Goal: Task Accomplishment & Management: Manage account settings

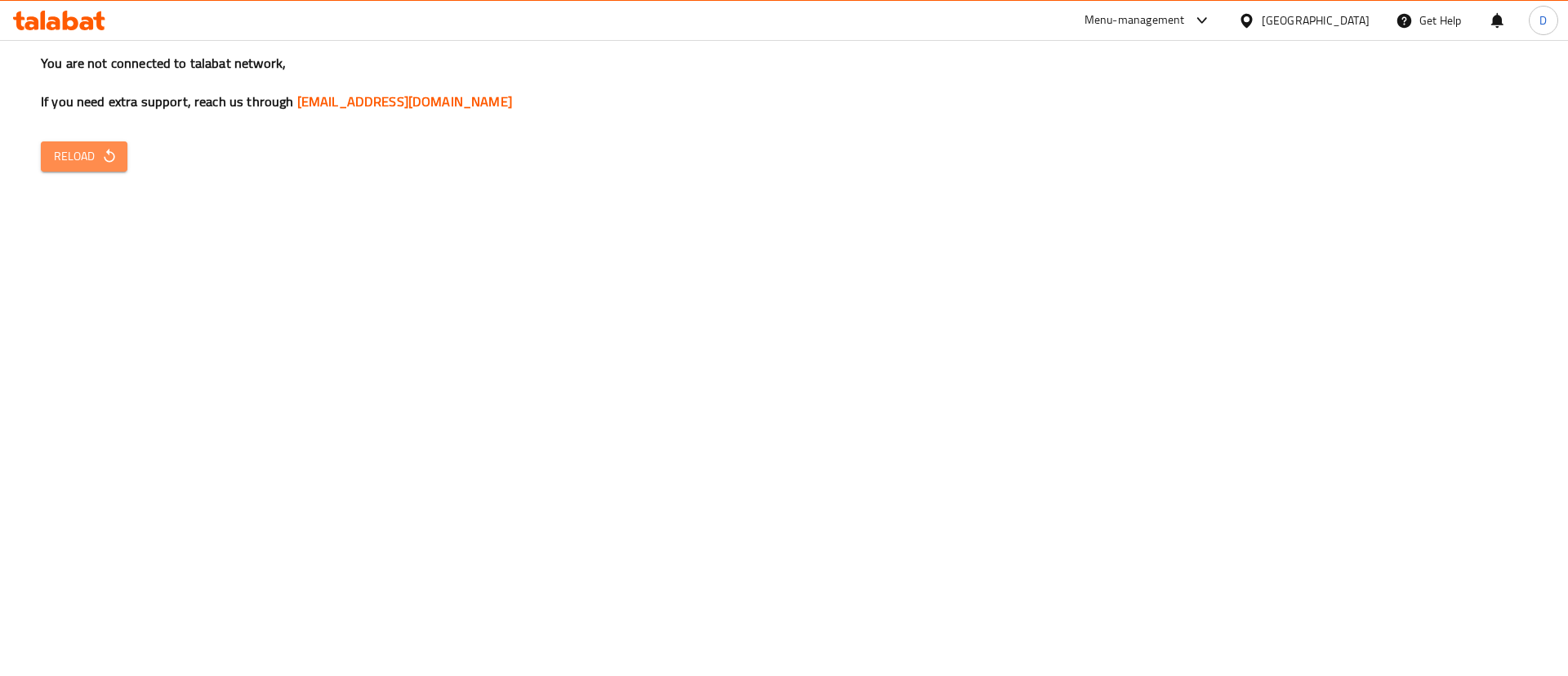
click at [68, 164] on span "Reload" at bounding box center [84, 156] width 61 height 20
click at [63, 155] on span "Reload" at bounding box center [84, 156] width 61 height 20
click at [115, 151] on icon "button" at bounding box center [109, 156] width 16 height 16
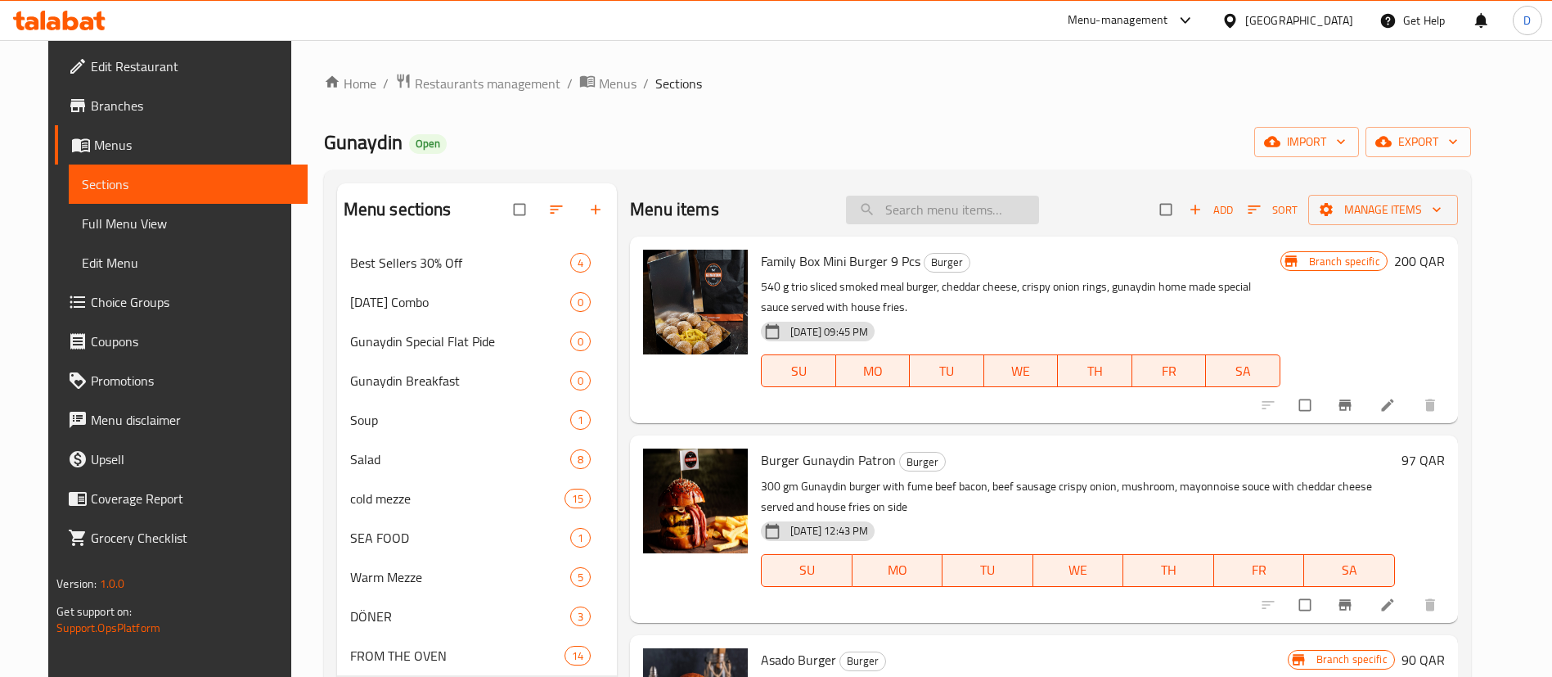
click at [933, 222] on input "search" at bounding box center [942, 210] width 193 height 29
paste input "Tombik doner"
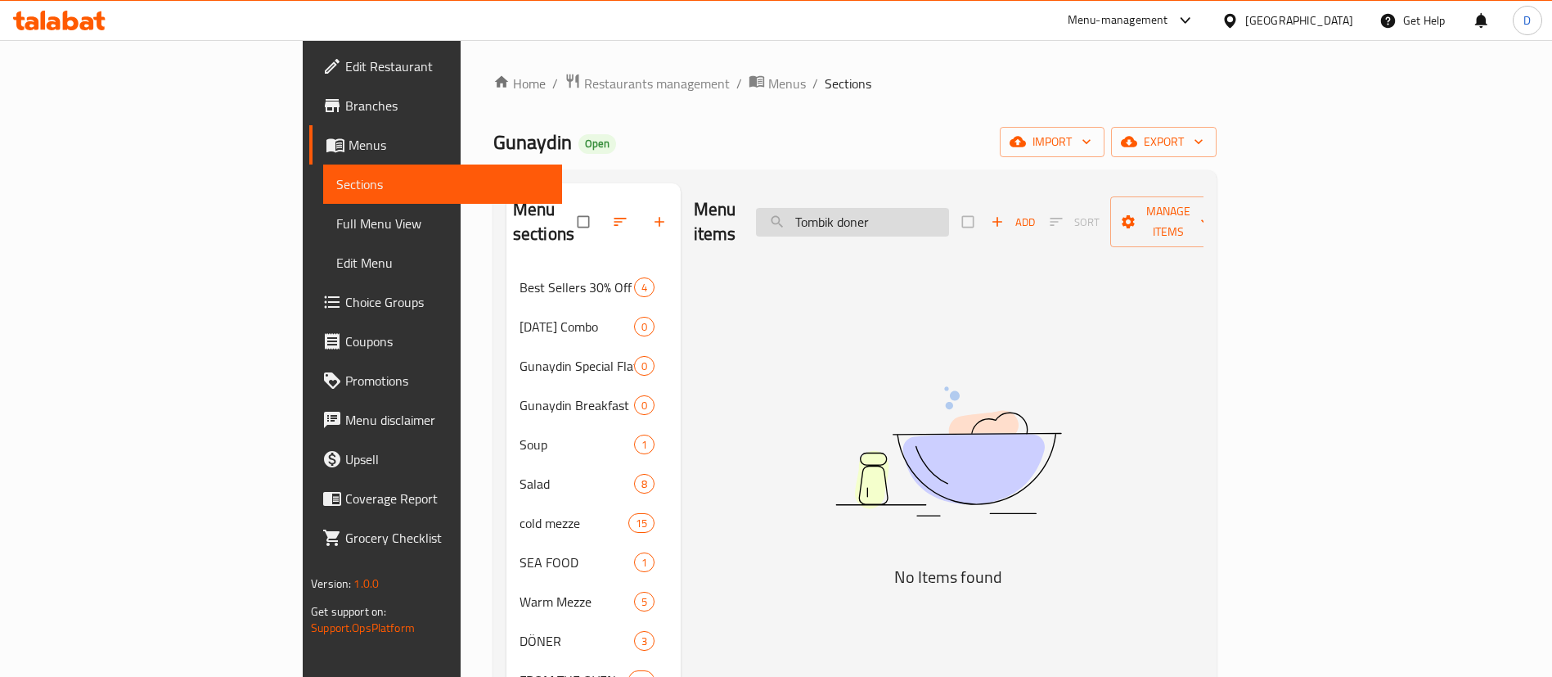
click at [949, 209] on input "Tombik doner" at bounding box center [852, 222] width 193 height 29
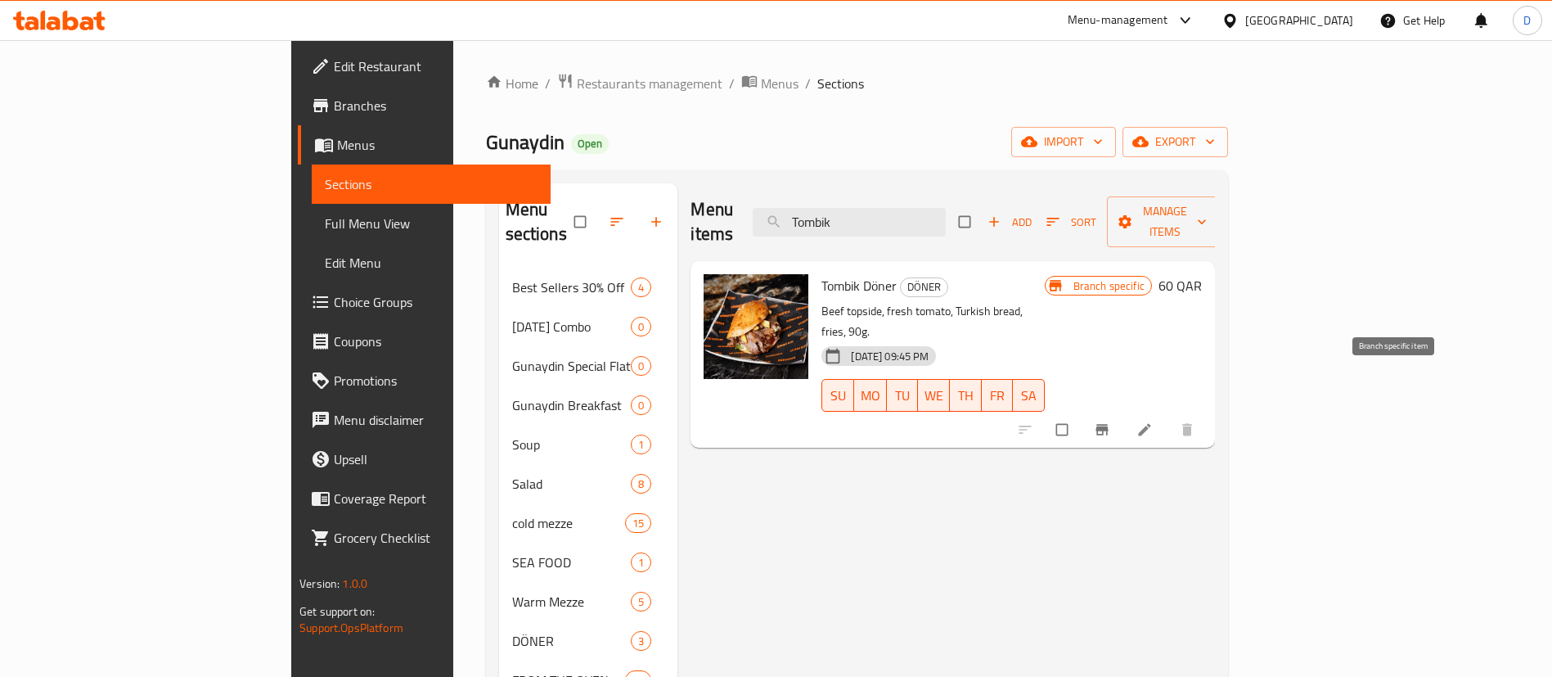
type input "Tombik"
click at [1110, 421] on icon "Branch-specific-item" at bounding box center [1102, 429] width 16 height 16
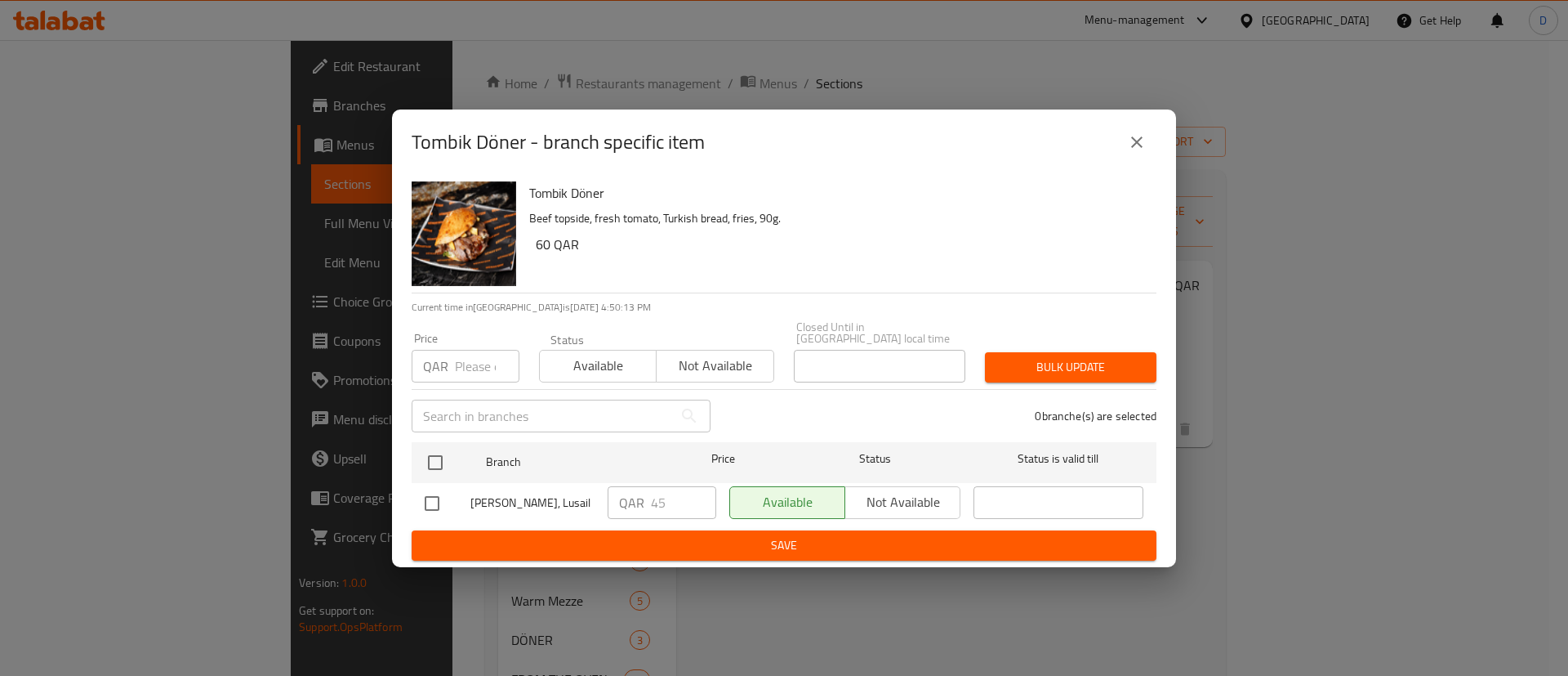
click at [438, 495] on input "checkbox" at bounding box center [432, 503] width 34 height 34
checkbox input "true"
drag, startPoint x: 688, startPoint y: 496, endPoint x: 675, endPoint y: 496, distance: 13.0
click at [675, 496] on input "45" at bounding box center [683, 502] width 65 height 33
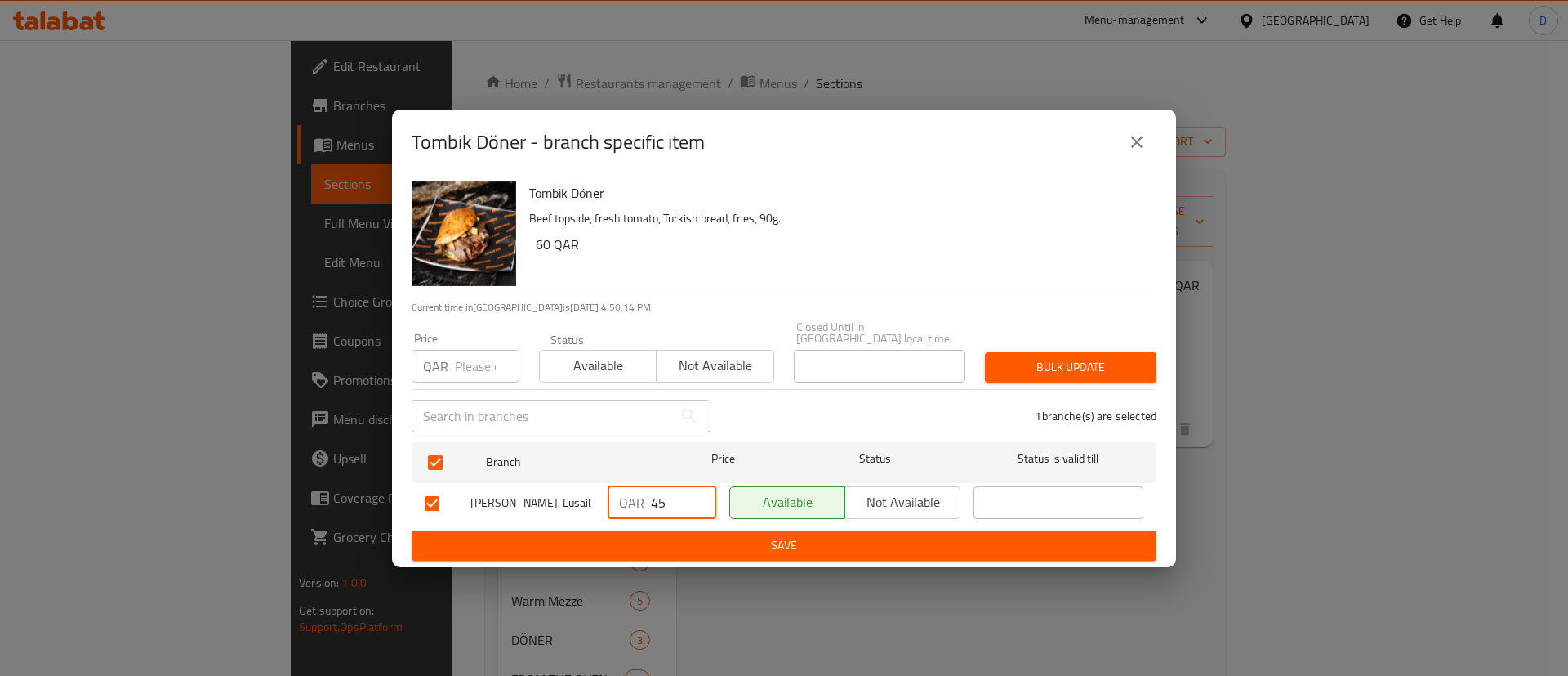
type input "4"
type input "60"
click at [914, 530] on button "Save" at bounding box center [784, 545] width 745 height 30
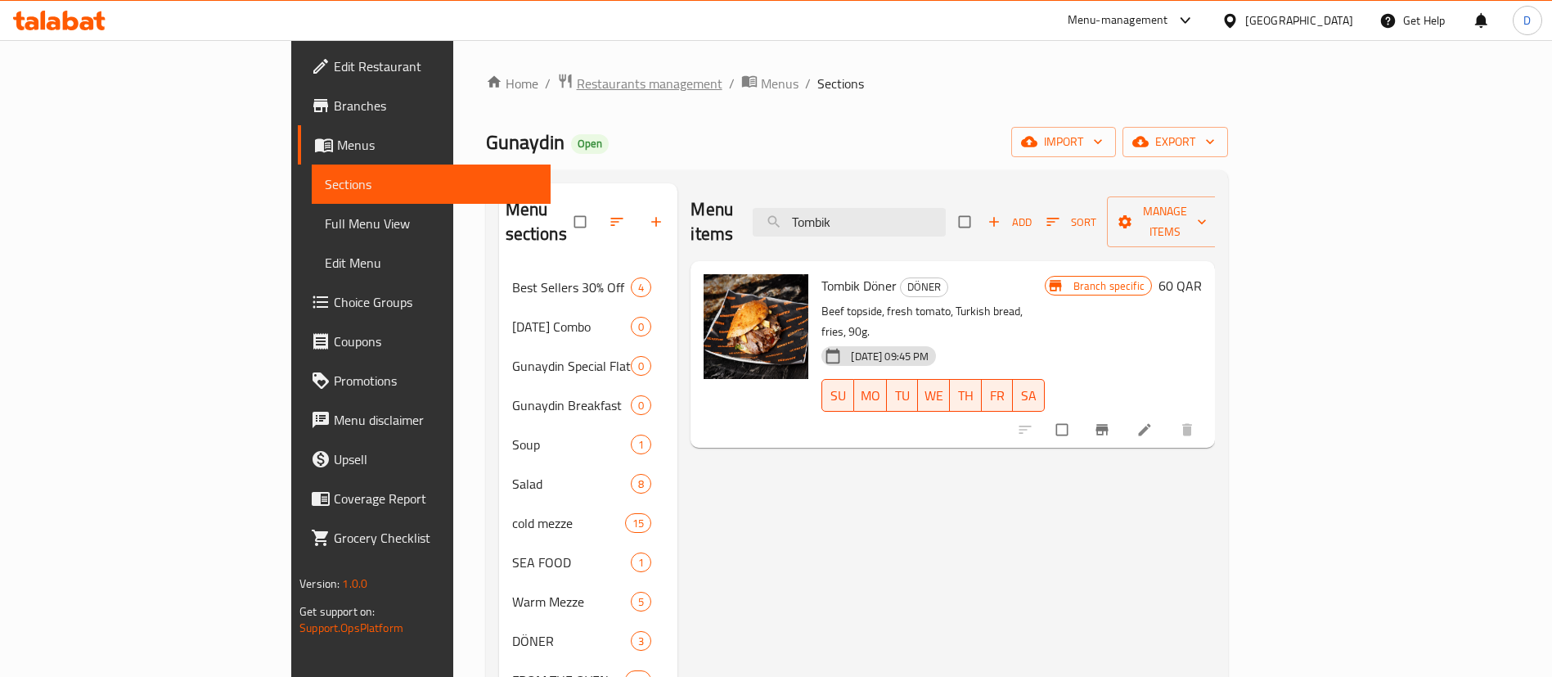
click at [577, 84] on span "Restaurants management" at bounding box center [650, 84] width 146 height 20
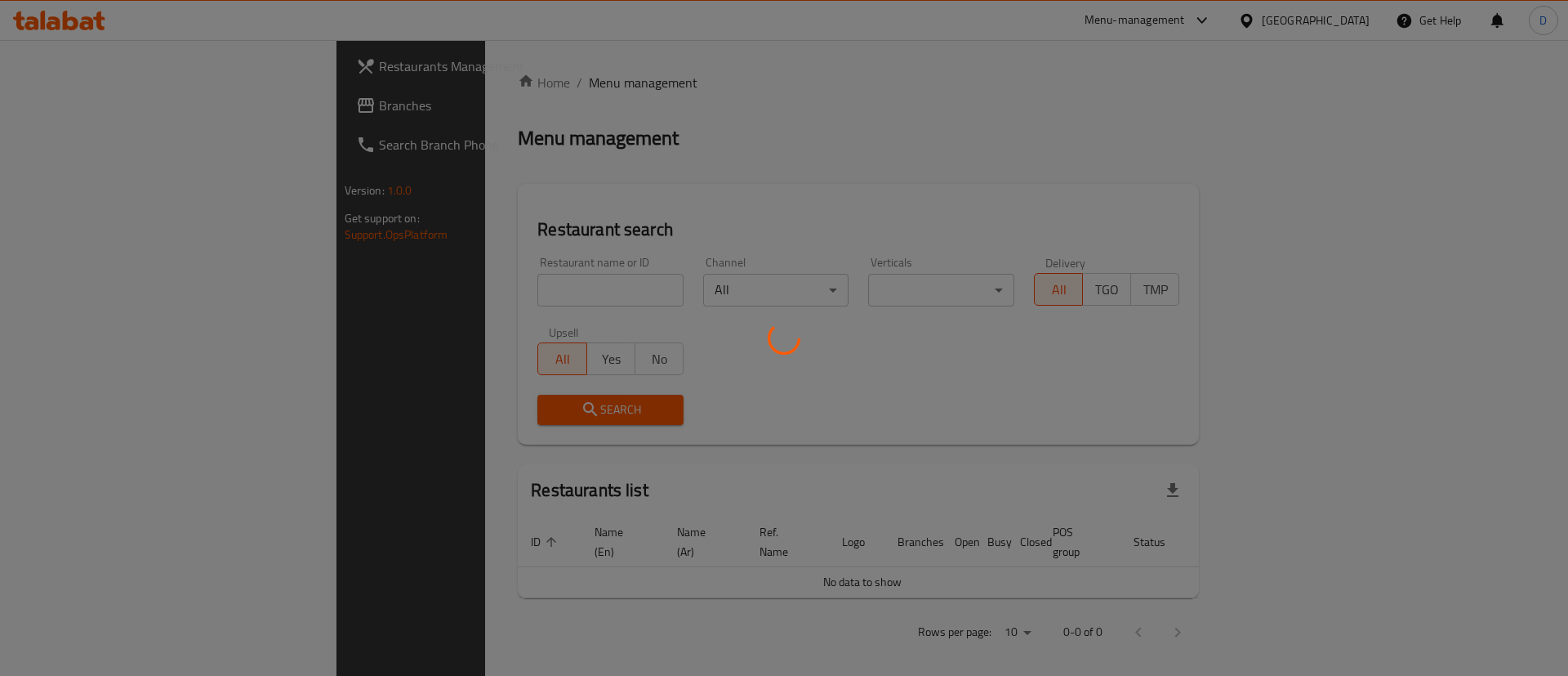
click at [508, 283] on div at bounding box center [784, 338] width 1568 height 676
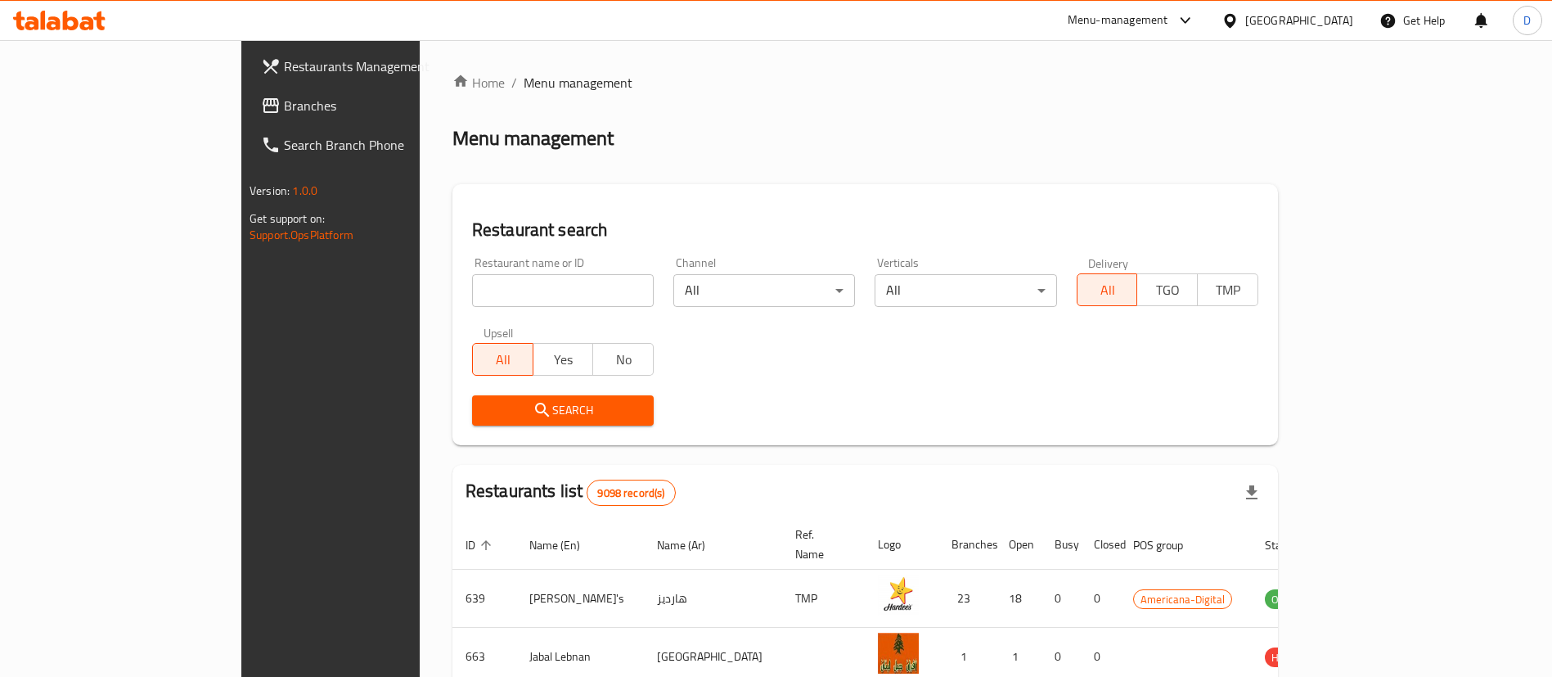
click at [507, 294] on input "search" at bounding box center [563, 290] width 182 height 33
type input "omar al"
click button "Search" at bounding box center [563, 410] width 182 height 30
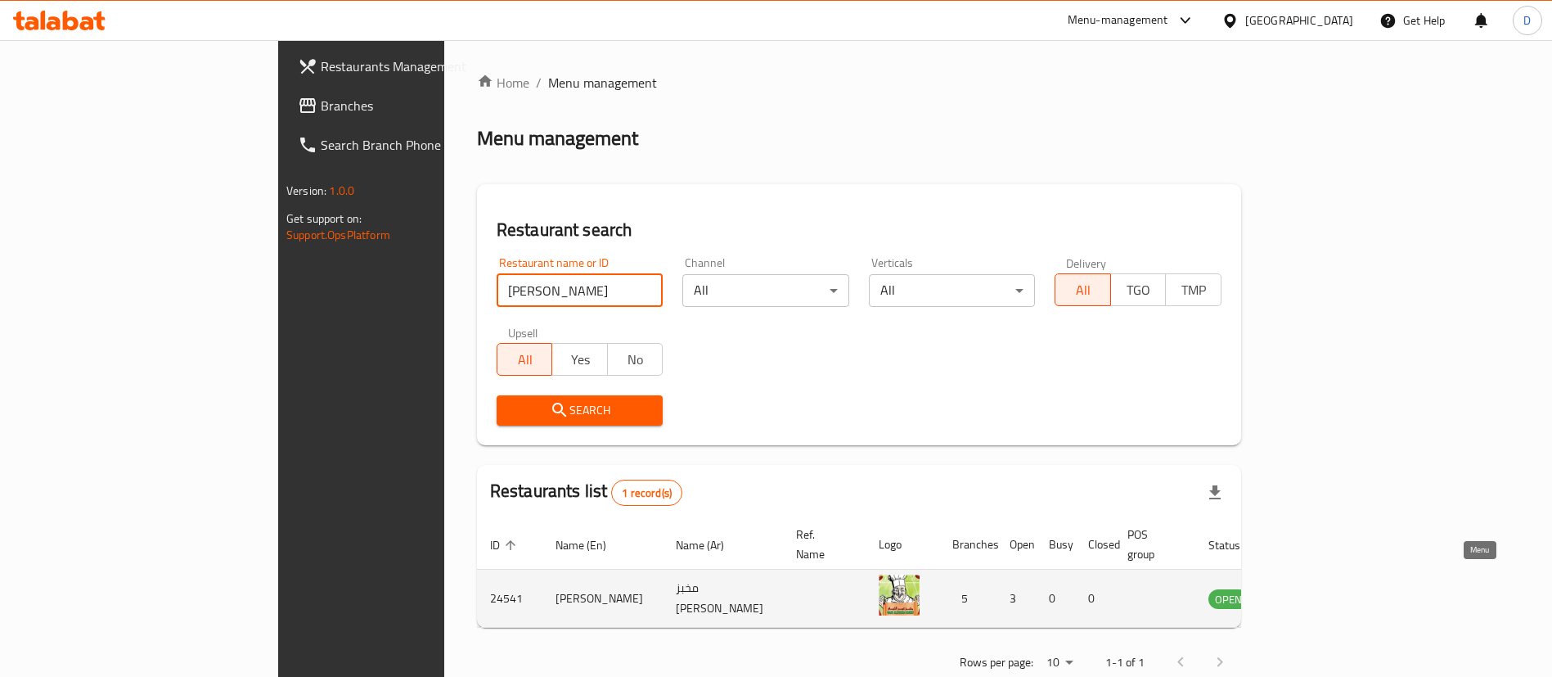
click at [1313, 592] on icon "enhanced table" at bounding box center [1304, 599] width 18 height 14
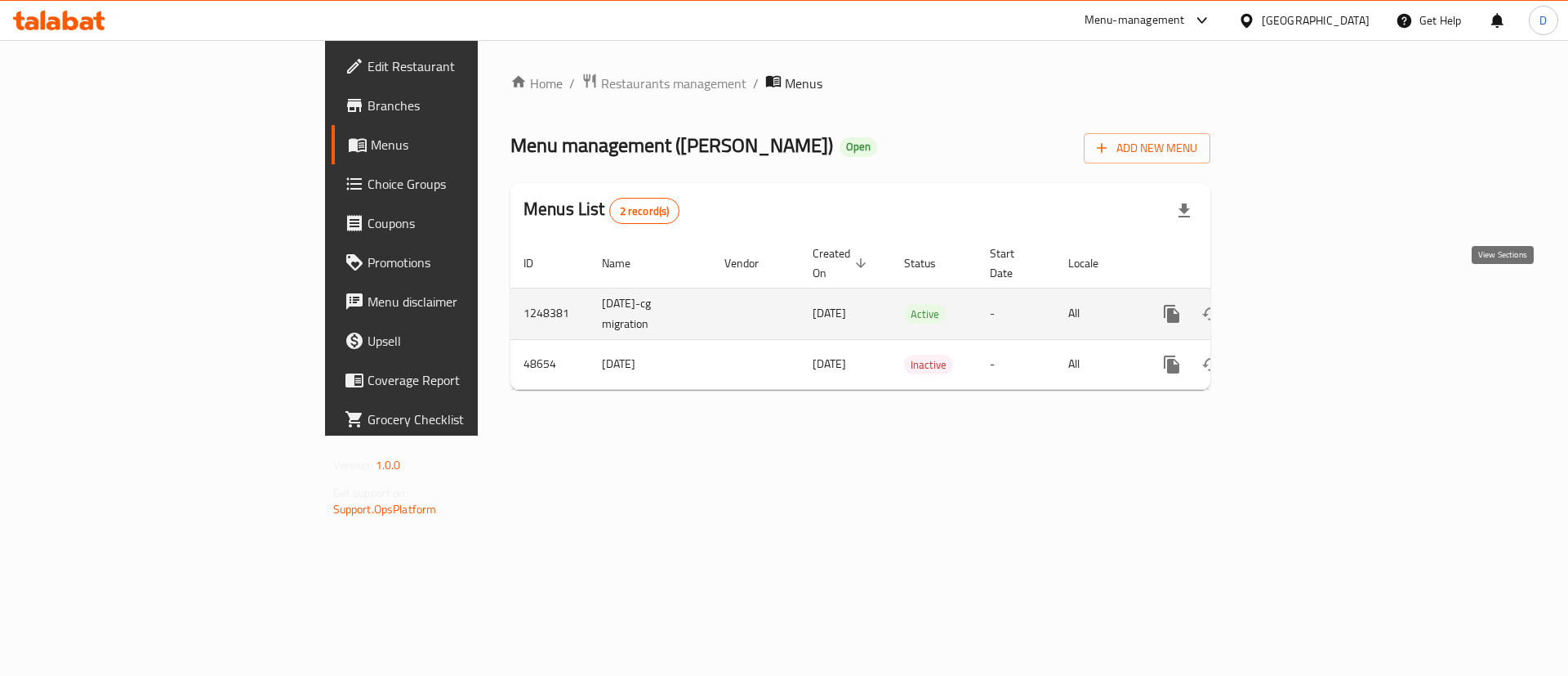
click at [1300, 304] on icon "enhanced table" at bounding box center [1290, 314] width 20 height 20
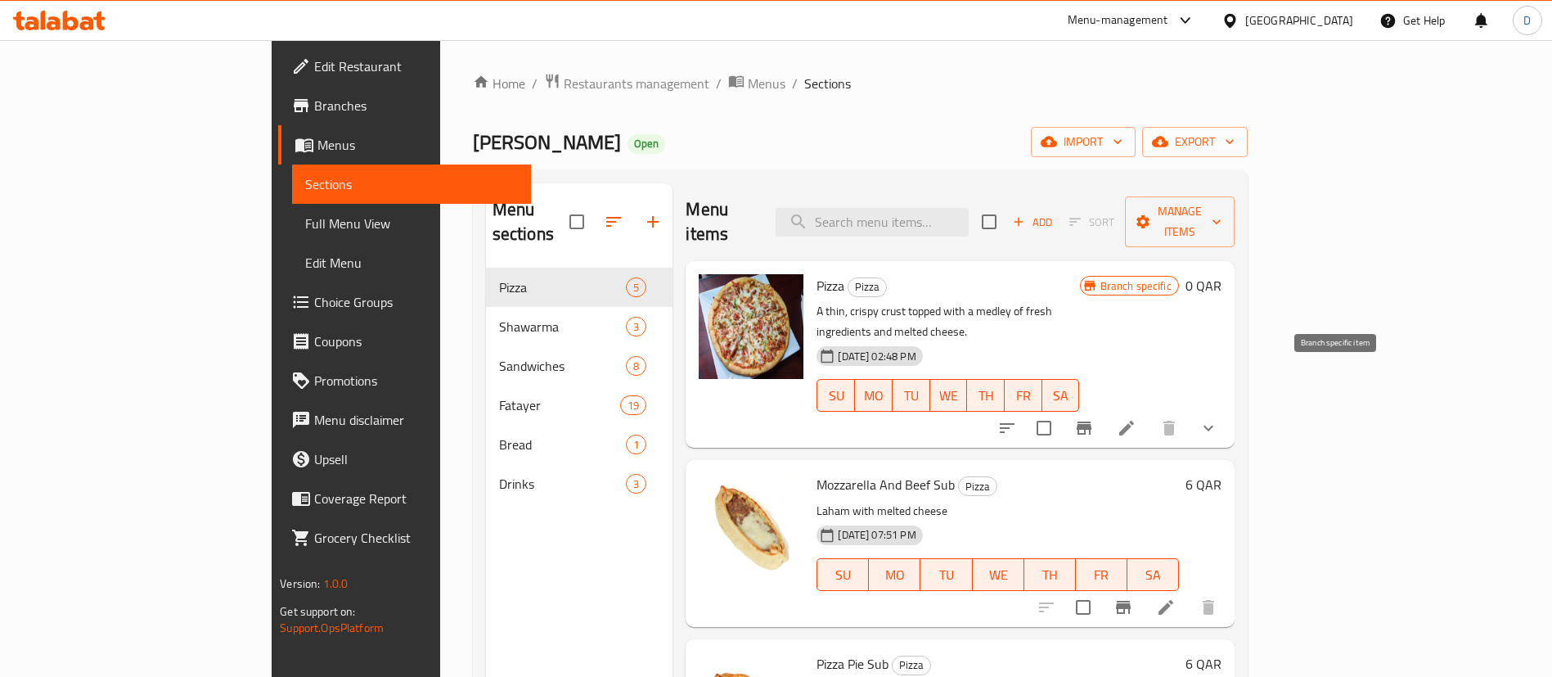
click at [1092, 421] on icon "Branch-specific-item" at bounding box center [1084, 427] width 15 height 13
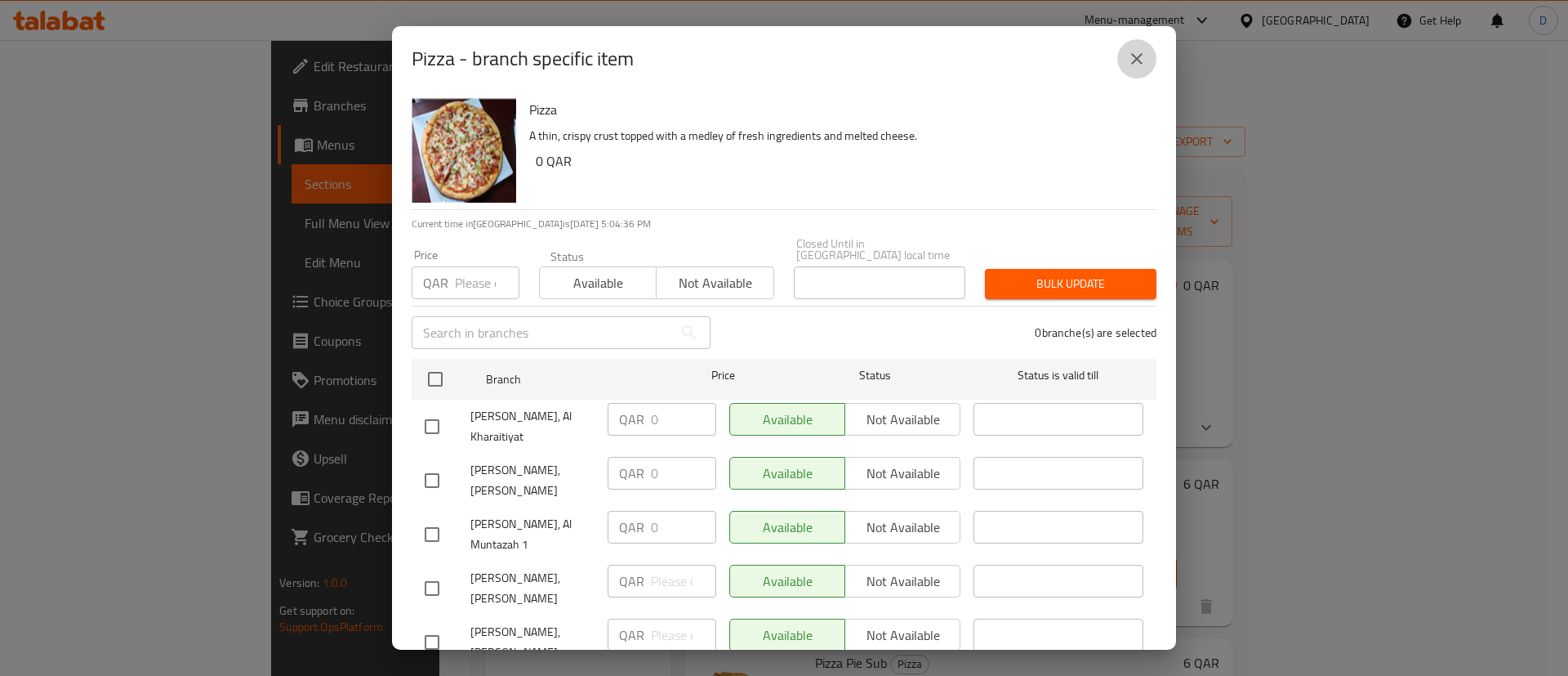
click at [1136, 66] on icon "close" at bounding box center [1137, 59] width 20 height 20
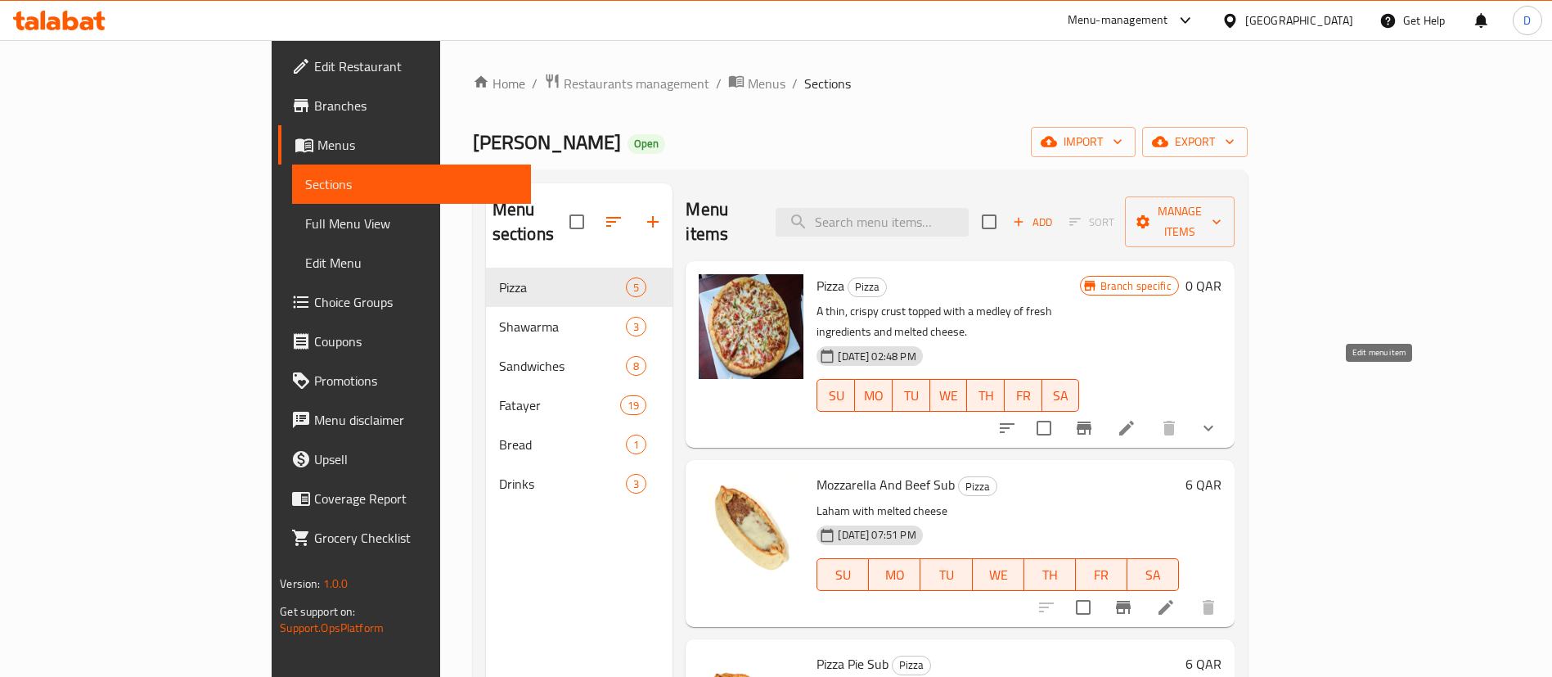
click at [1137, 418] on icon at bounding box center [1127, 428] width 20 height 20
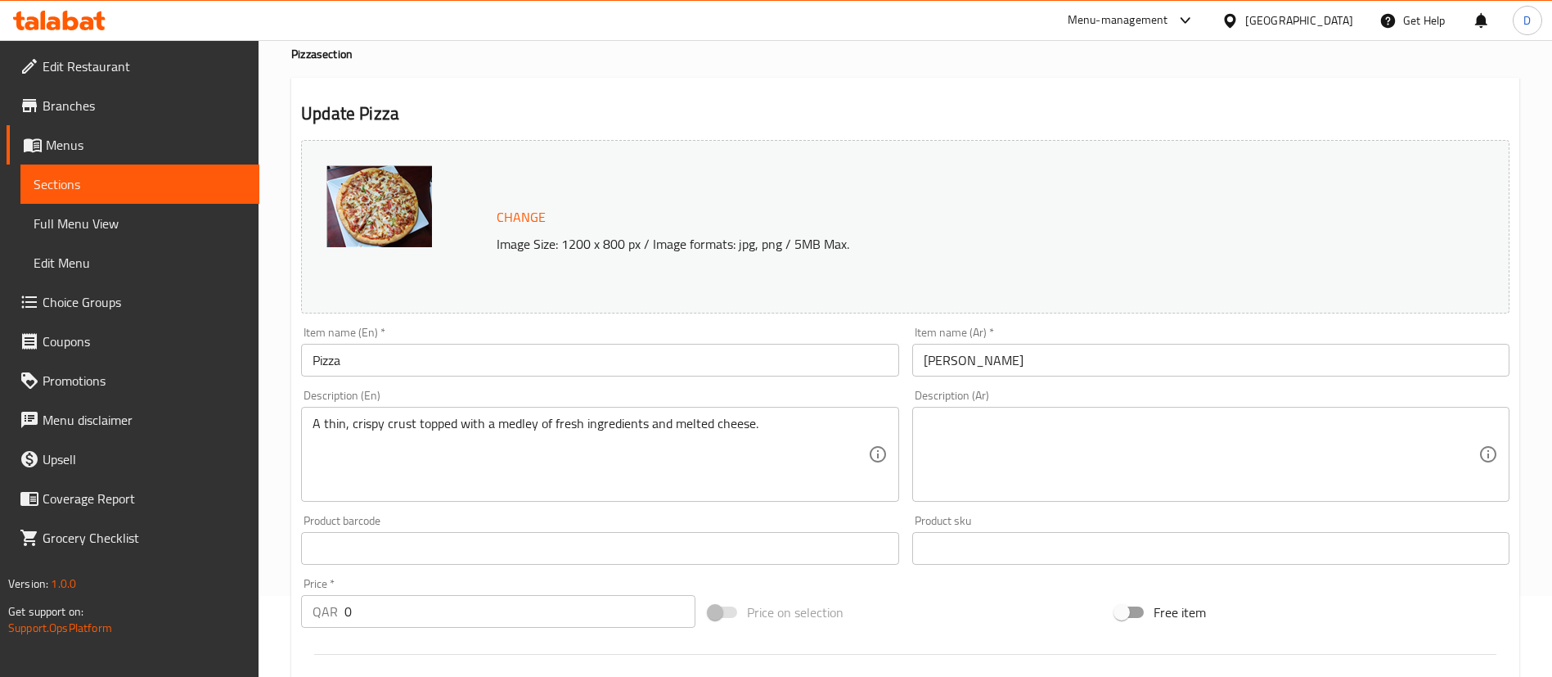
scroll to position [597, 0]
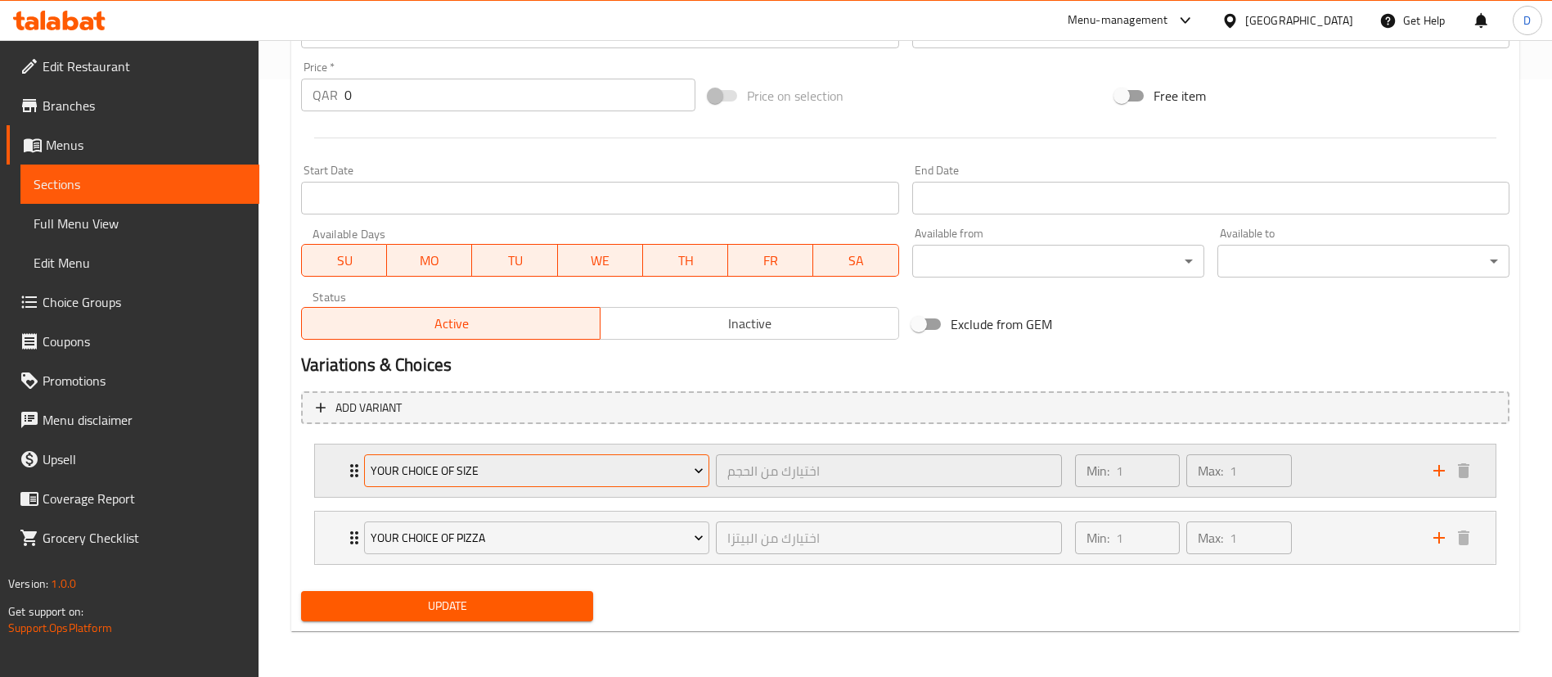
click at [678, 479] on span "Your Choice Of Size" at bounding box center [537, 471] width 333 height 20
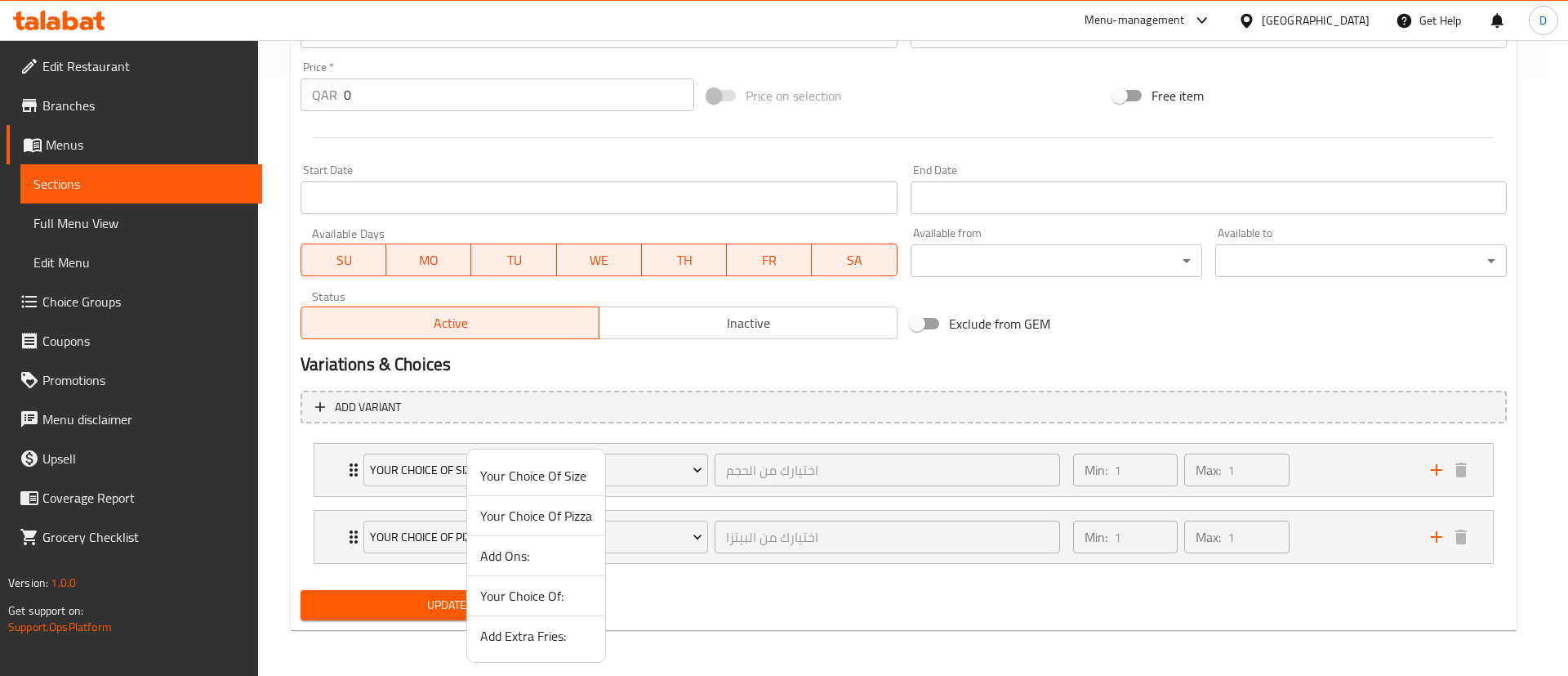
click at [696, 472] on div at bounding box center [784, 338] width 1568 height 676
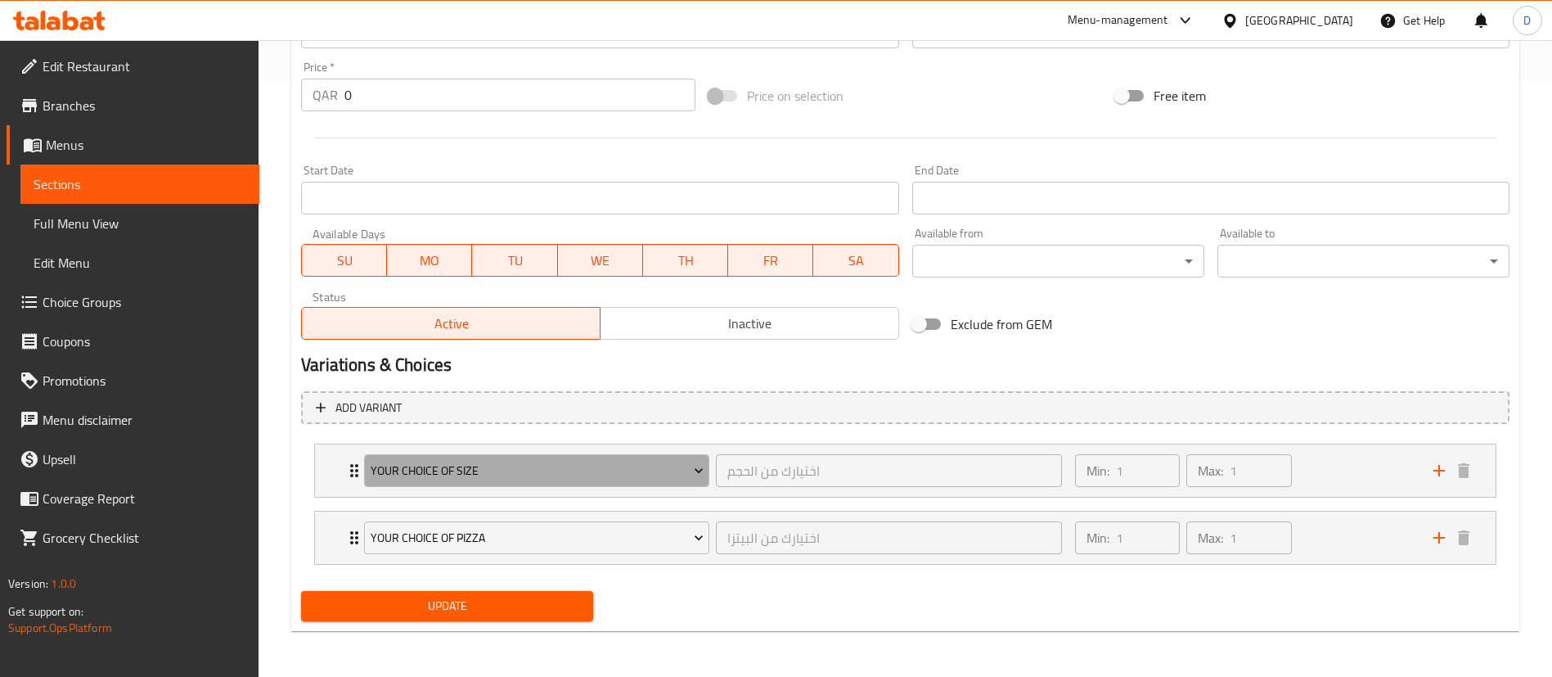
click at [697, 473] on icon "Expand" at bounding box center [699, 470] width 16 height 16
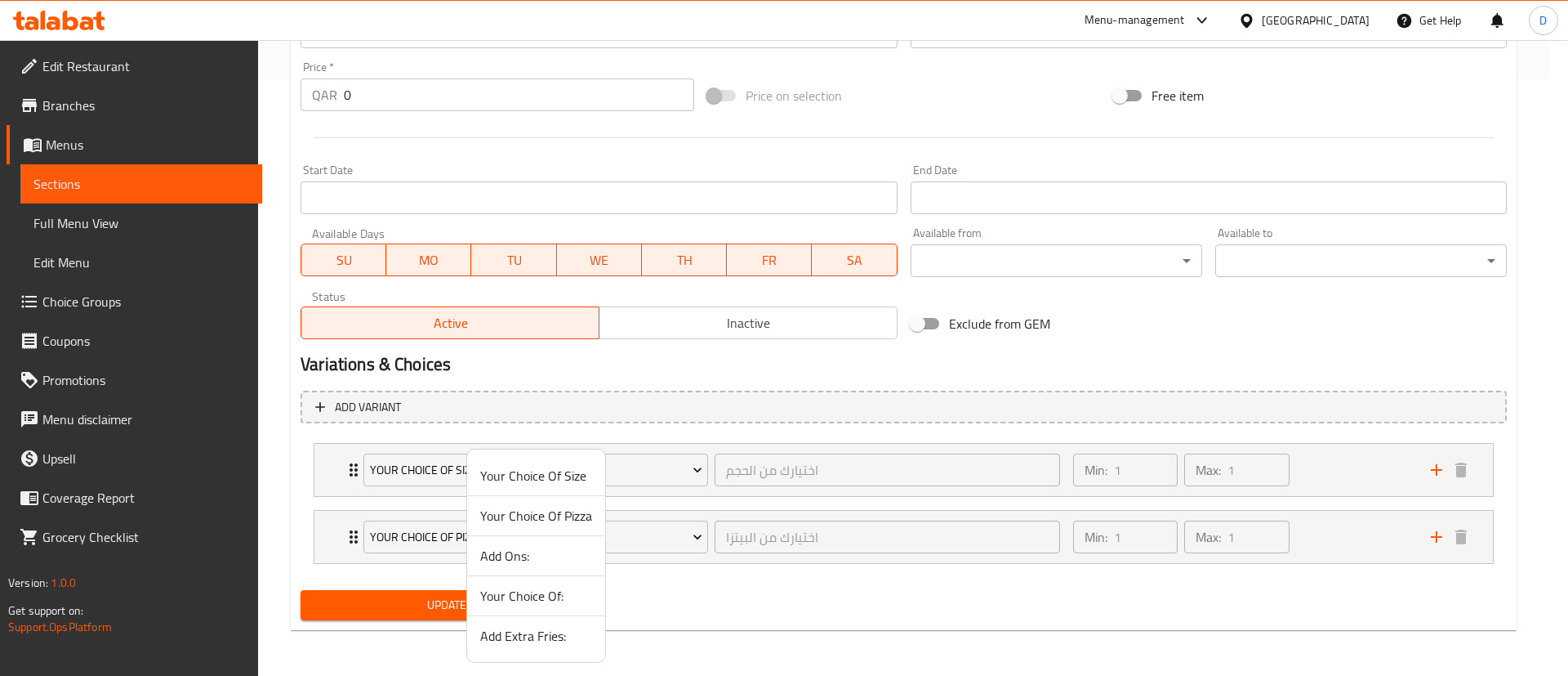
click at [1157, 339] on div at bounding box center [784, 338] width 1568 height 676
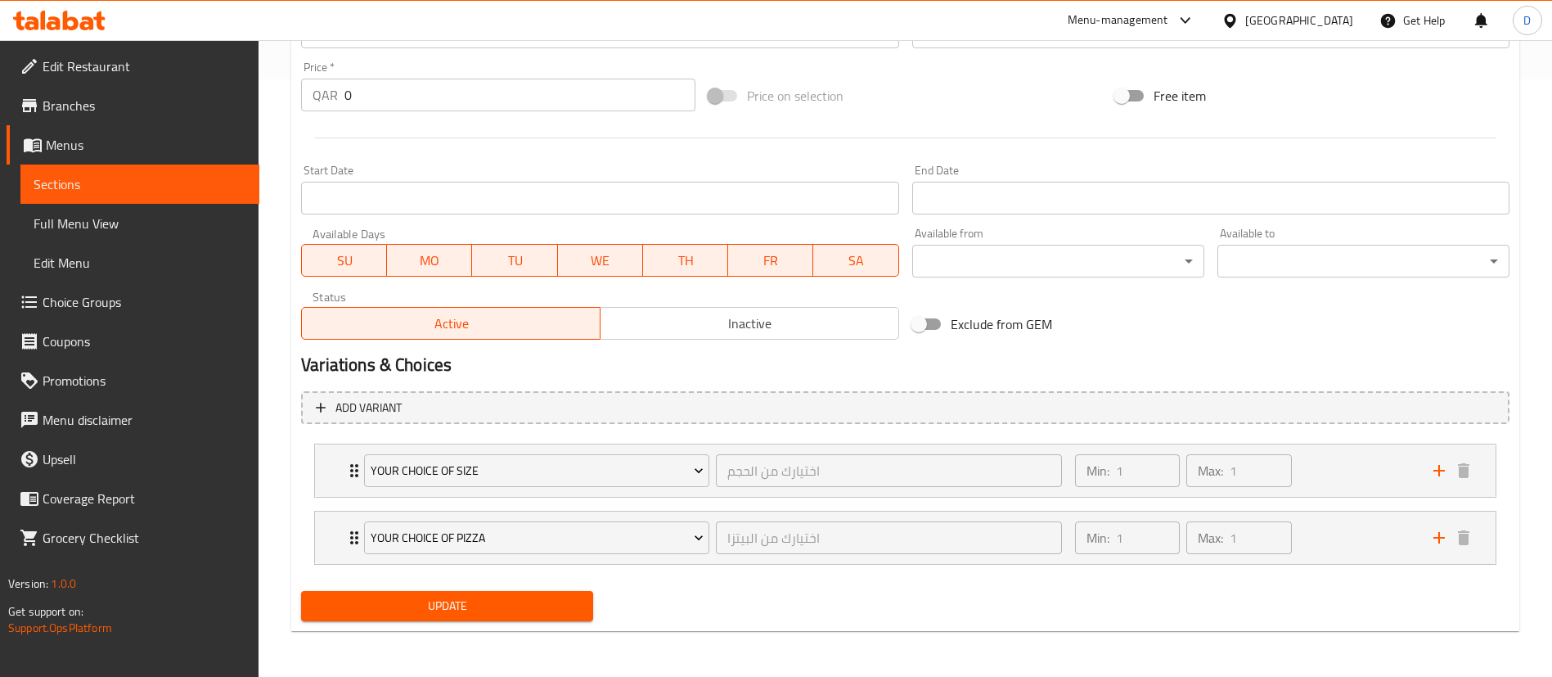
scroll to position [0, 0]
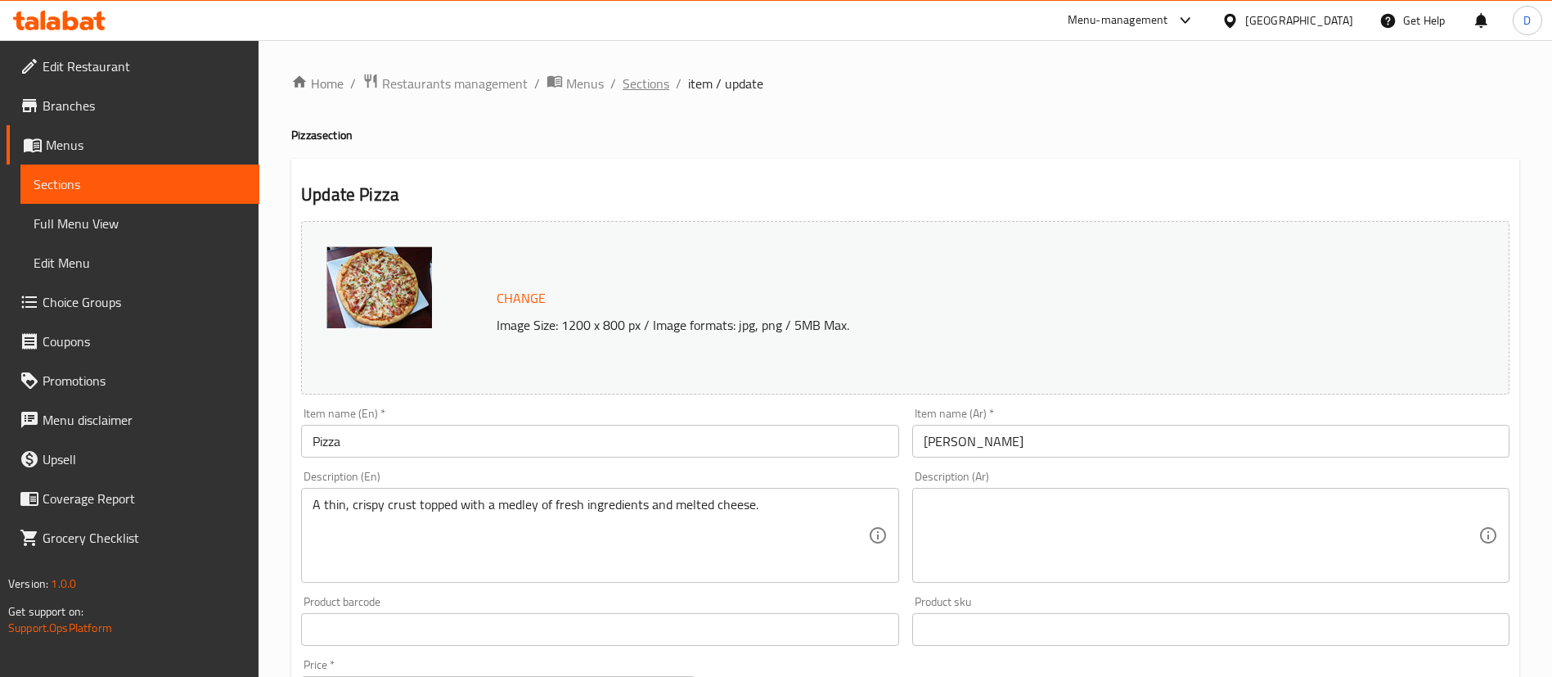
click at [658, 86] on span "Sections" at bounding box center [646, 84] width 47 height 20
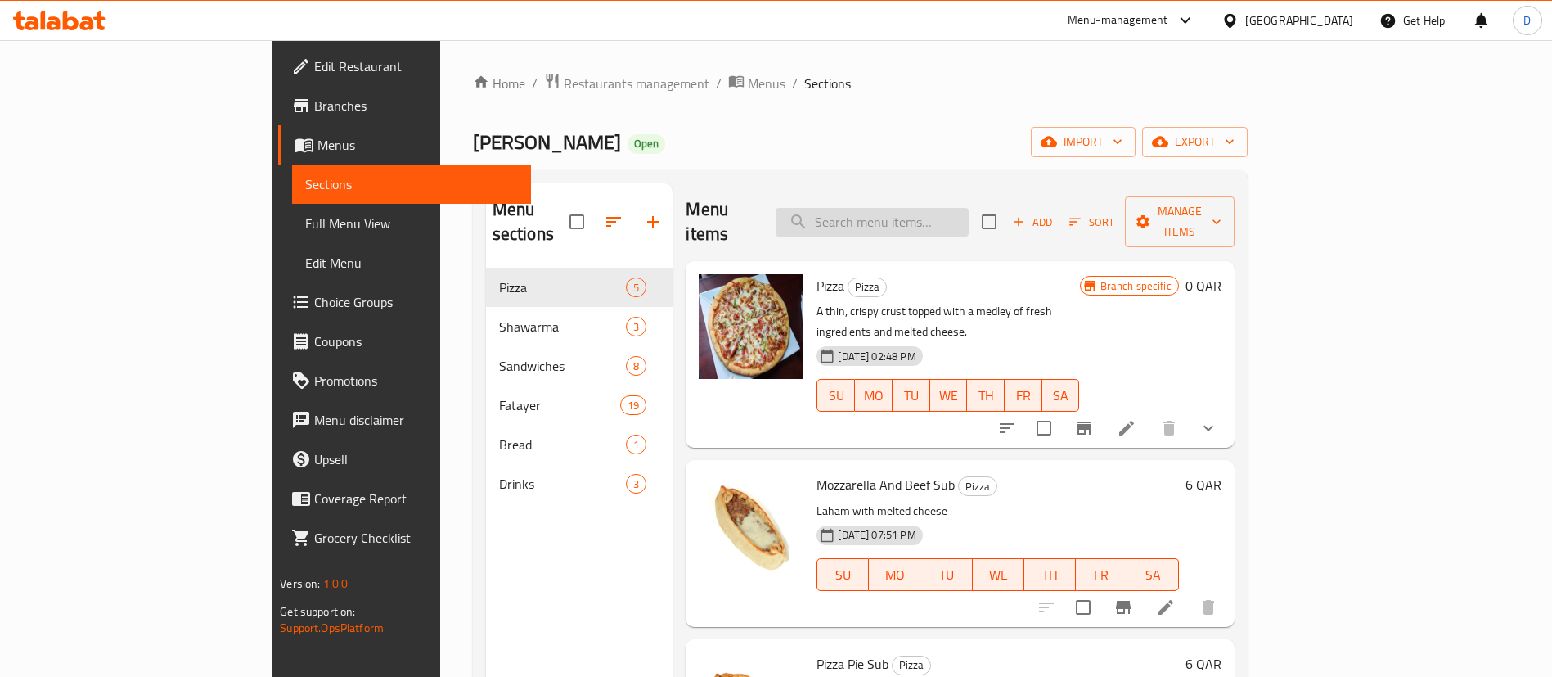
click at [951, 208] on input "search" at bounding box center [872, 222] width 193 height 29
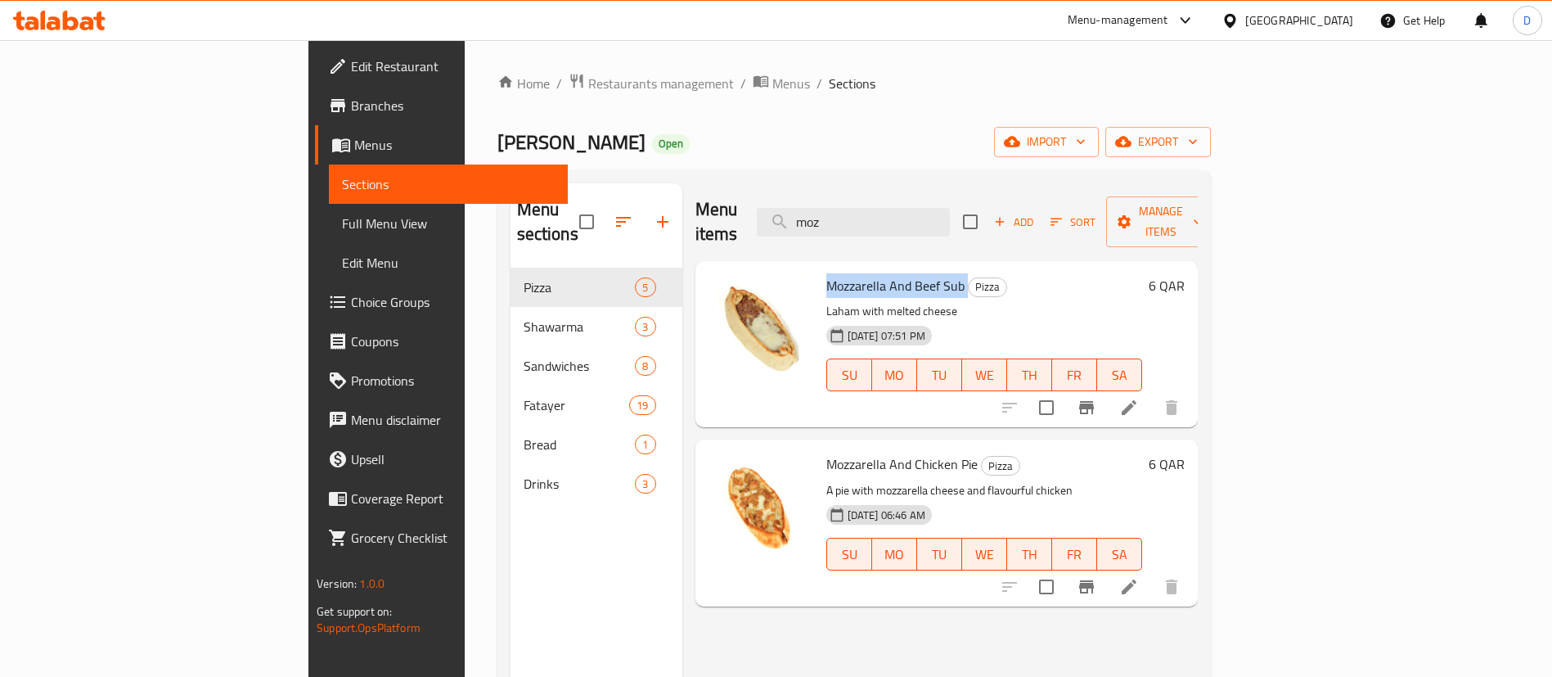
drag, startPoint x: 750, startPoint y: 254, endPoint x: 888, endPoint y: 258, distance: 138.3
click at [888, 274] on h6 "Mozzarella And Beef Sub Pizza" at bounding box center [984, 285] width 316 height 23
copy h6 "Mozzarella And Beef Sub"
drag, startPoint x: 753, startPoint y: 435, endPoint x: 912, endPoint y: 444, distance: 159.0
click at [912, 452] on h6 "Mozzarella And Chicken Pie Pizza" at bounding box center [984, 463] width 316 height 23
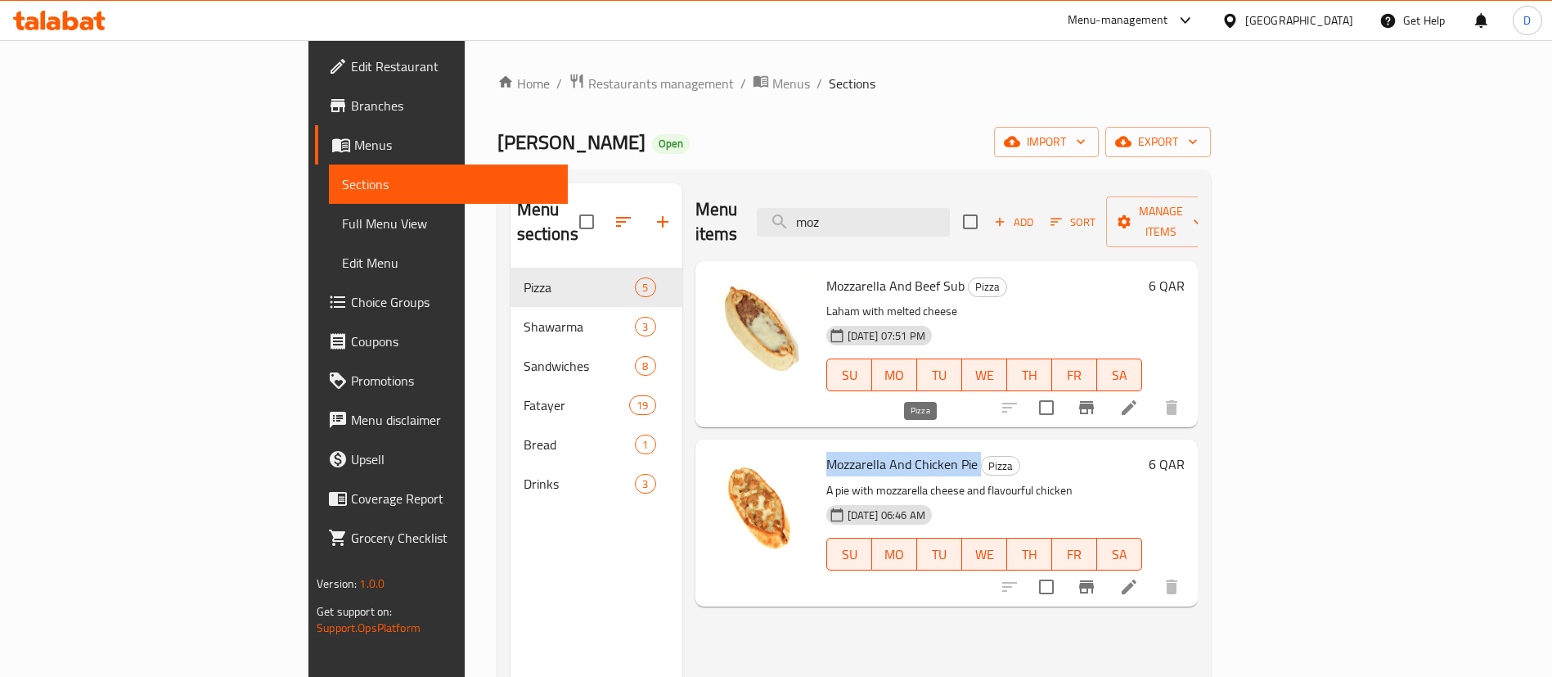
copy h6 "Mozzarella And Chicken Pie"
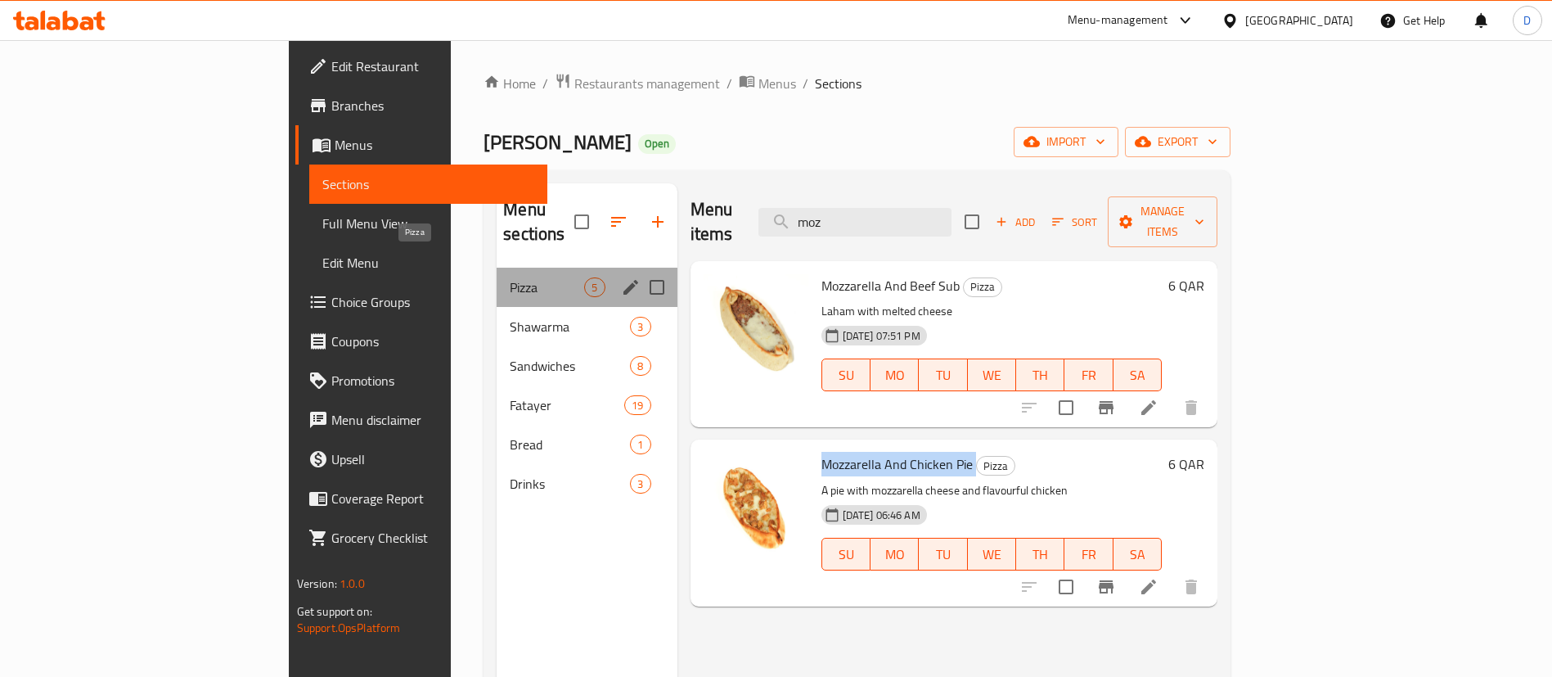
click at [510, 277] on span "Pizza" at bounding box center [547, 287] width 74 height 20
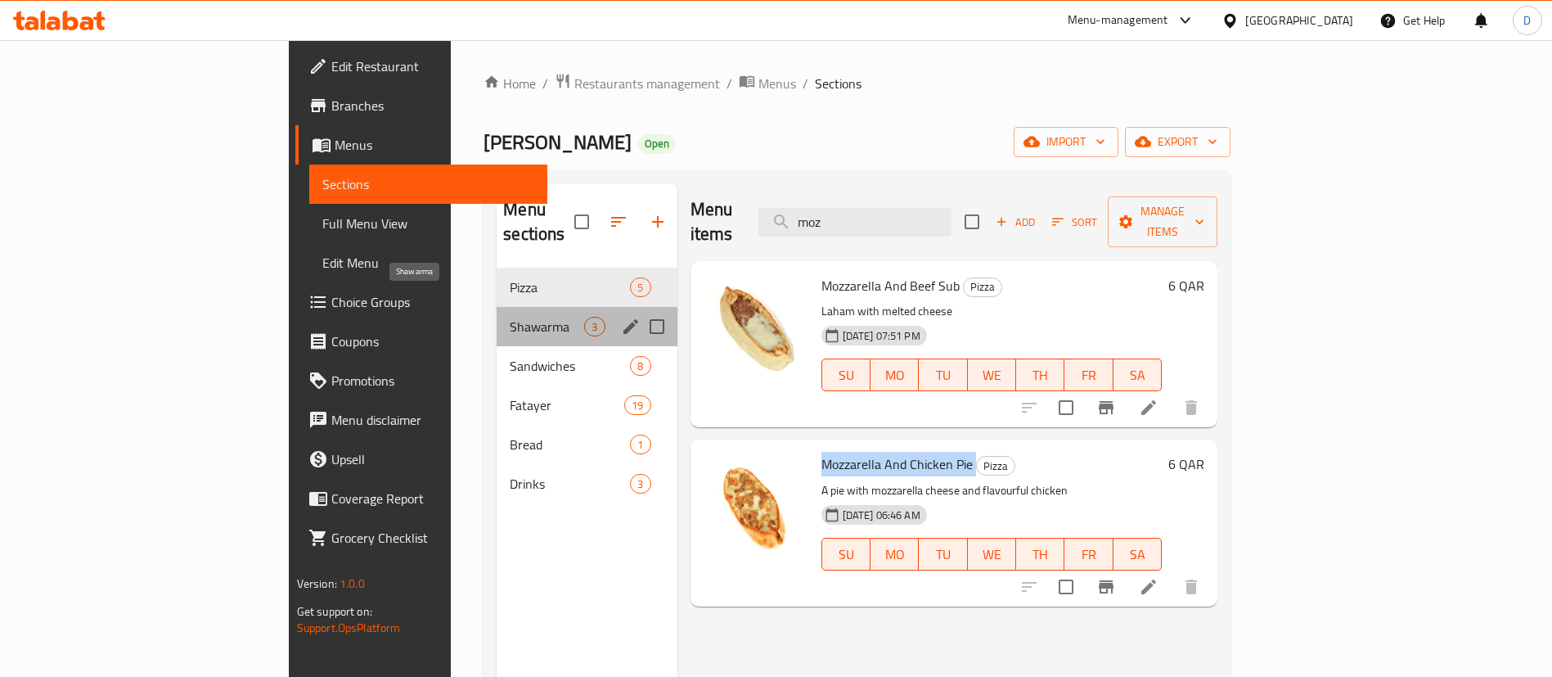
click at [510, 317] on span "Shawarma" at bounding box center [547, 327] width 74 height 20
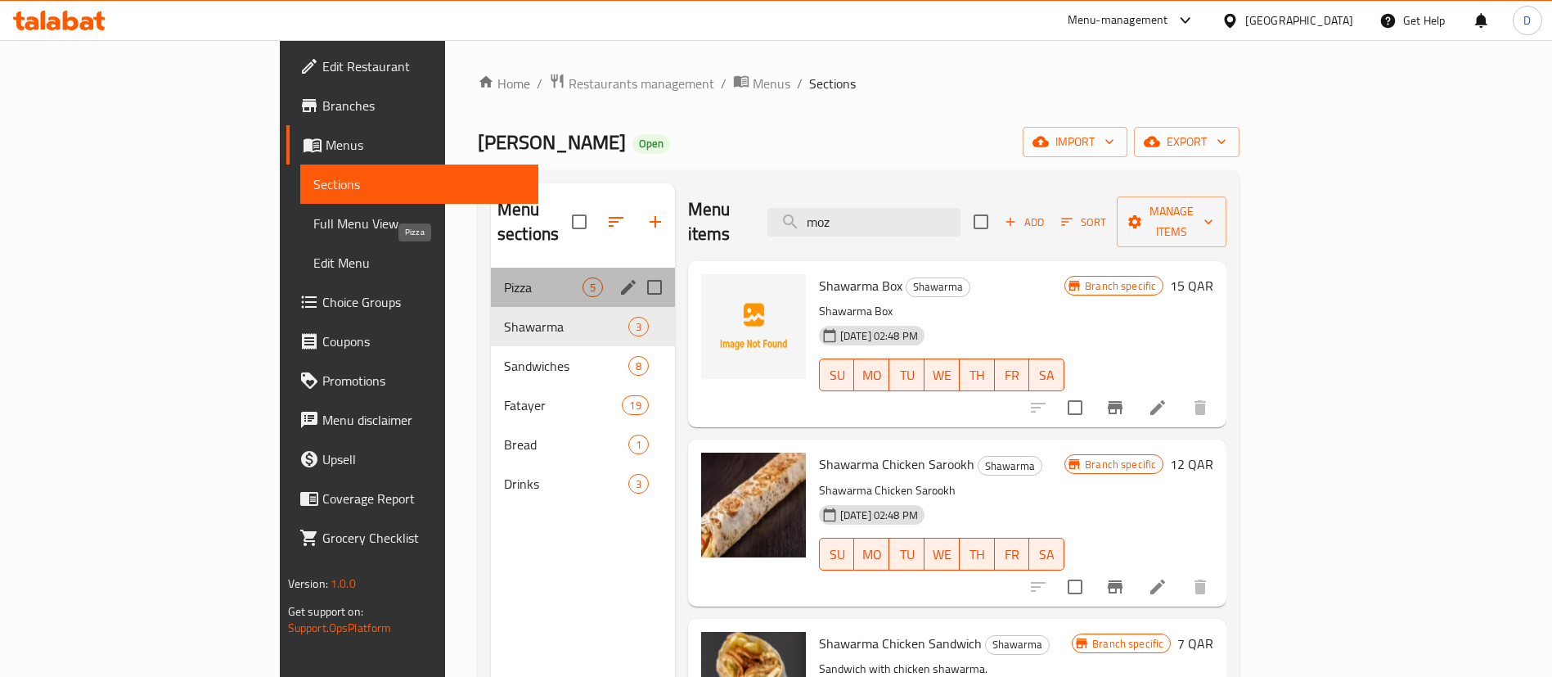
click at [504, 277] on span "Pizza" at bounding box center [543, 287] width 79 height 20
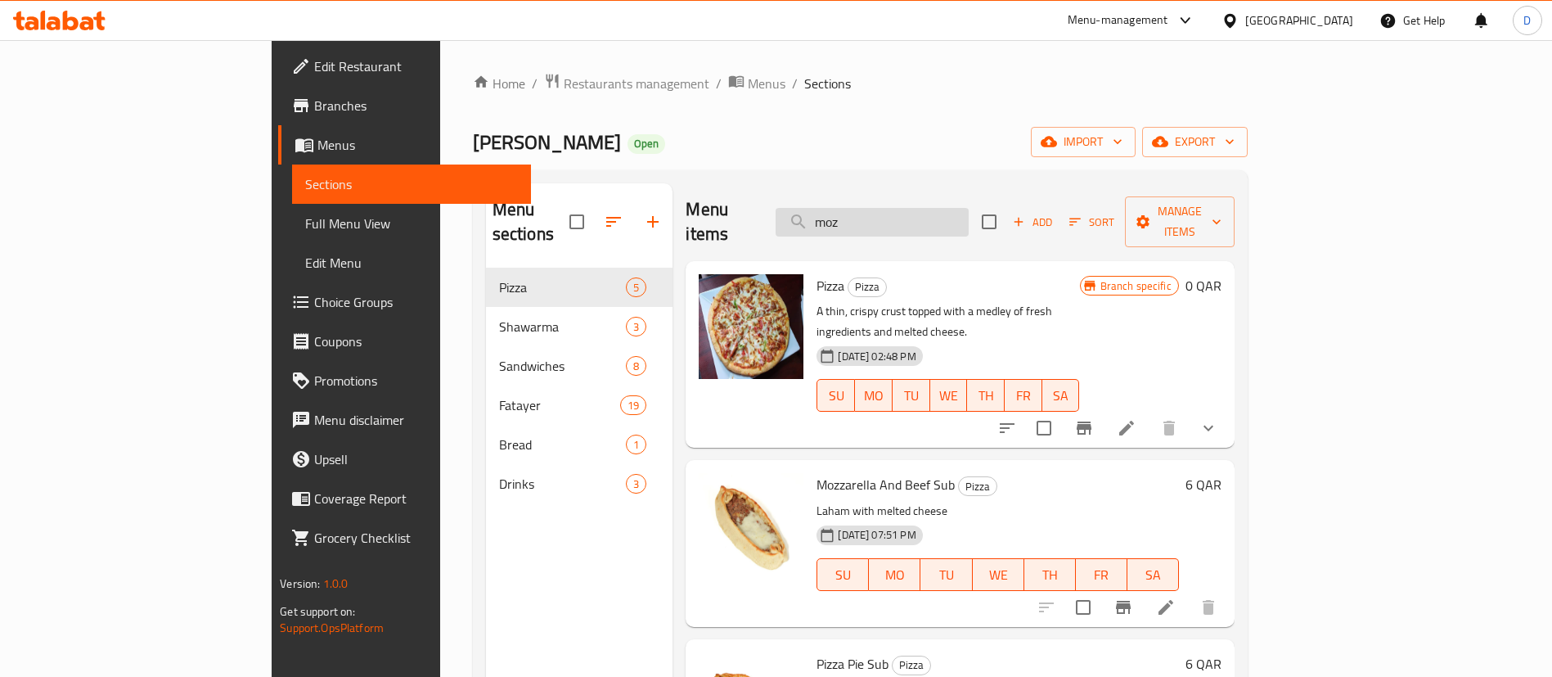
click at [969, 214] on input "moz" at bounding box center [872, 222] width 193 height 29
type input "m"
drag, startPoint x: 750, startPoint y: 262, endPoint x: 781, endPoint y: 262, distance: 30.3
click at [817, 274] on h6 "Pizza Pizza" at bounding box center [948, 285] width 263 height 23
copy h6 "Pizza"
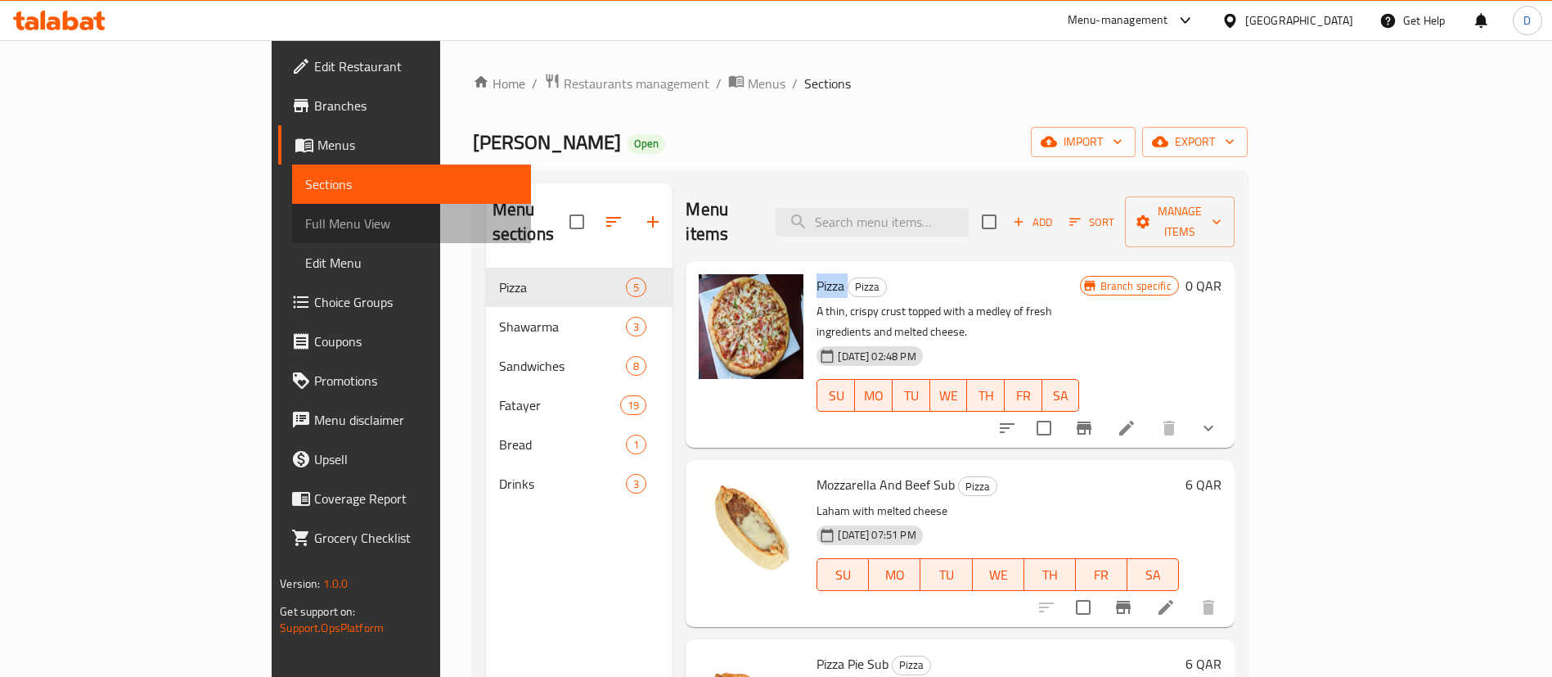
click at [305, 225] on span "Full Menu View" at bounding box center [411, 224] width 213 height 20
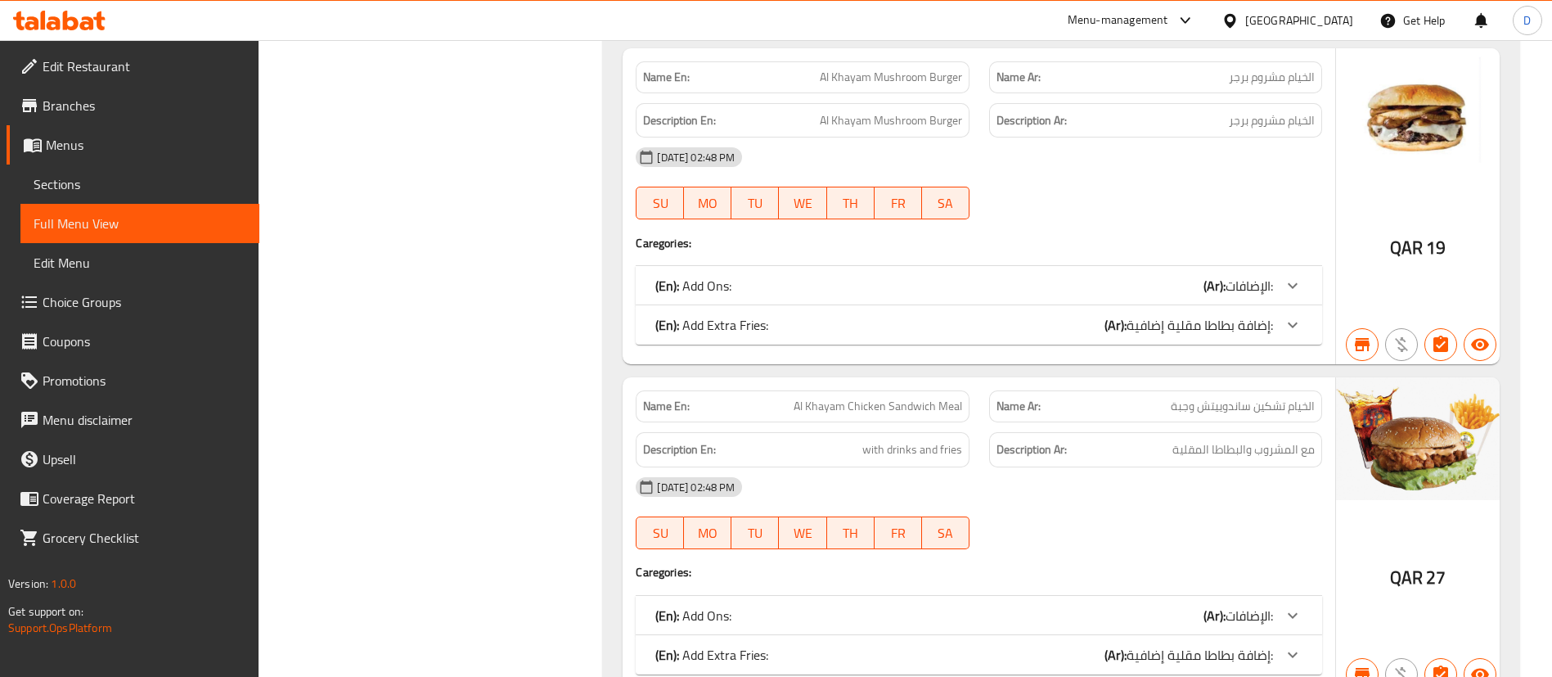
scroll to position [3226, 0]
